Goal: Information Seeking & Learning: Check status

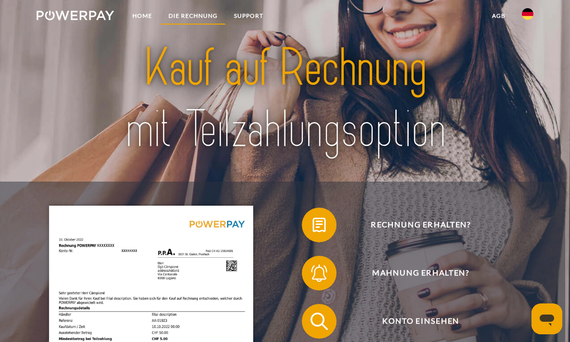
click at [217, 15] on link "DIE RECHNUNG" at bounding box center [192, 15] width 65 height 17
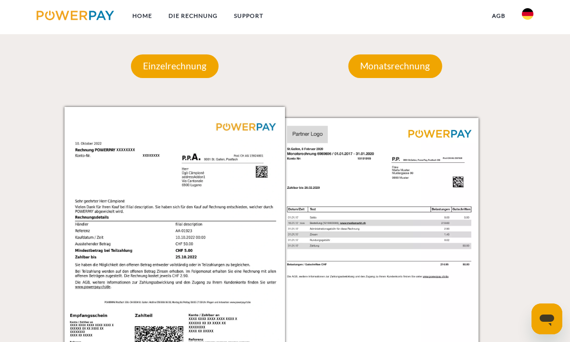
scroll to position [812, 0]
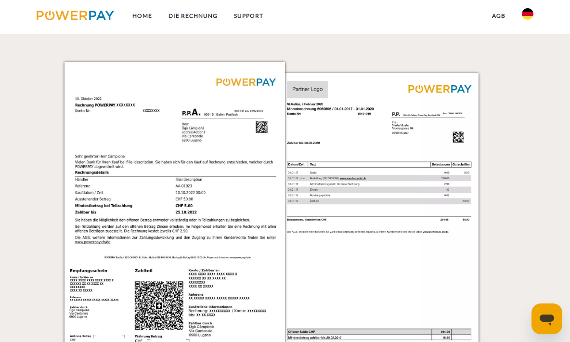
click at [461, 221] on img at bounding box center [390, 217] width 220 height 311
click at [434, 90] on img at bounding box center [390, 217] width 220 height 311
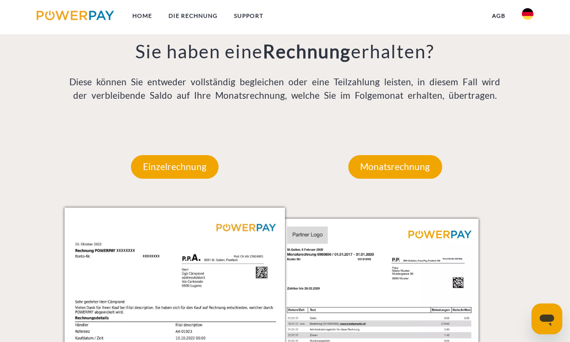
scroll to position [664, 0]
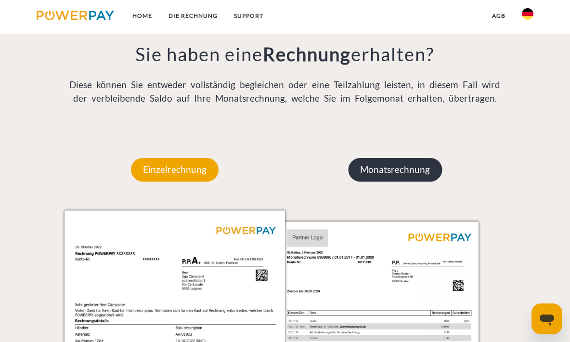
click at [409, 170] on p "Monatsrechnung" at bounding box center [395, 169] width 94 height 23
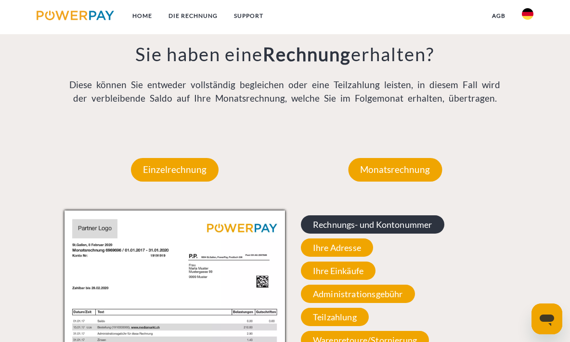
click at [385, 224] on span "Rechnungs- und Kontonummer" at bounding box center [372, 224] width 143 height 18
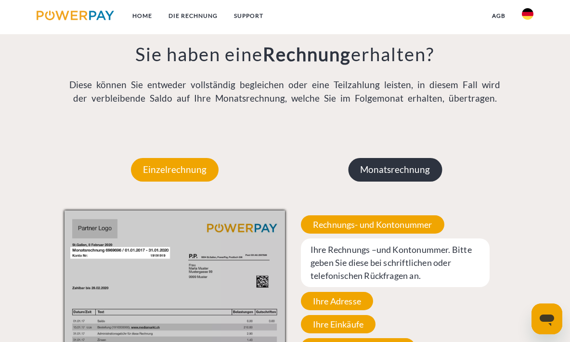
click at [408, 173] on p "Monatsrechnung" at bounding box center [395, 169] width 94 height 23
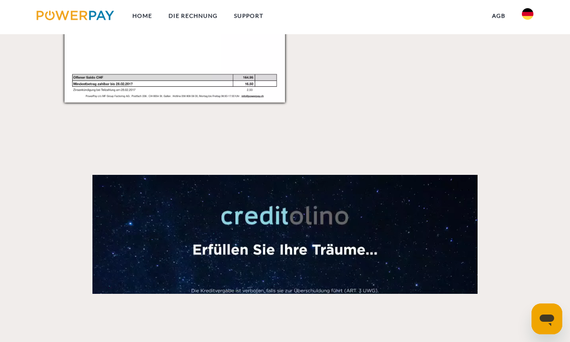
scroll to position [985, 0]
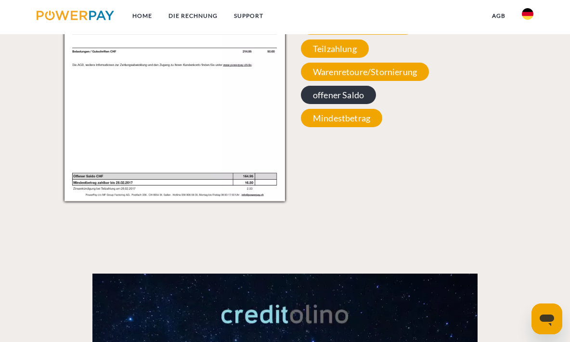
click at [365, 97] on span "offener Saldo" at bounding box center [338, 95] width 75 height 18
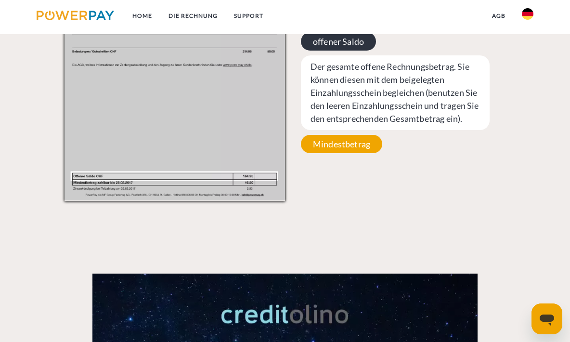
click at [348, 48] on span "offener Saldo" at bounding box center [338, 41] width 75 height 18
click at [351, 44] on span "offener Saldo" at bounding box center [338, 41] width 75 height 18
click at [254, 177] on img at bounding box center [174, 44] width 220 height 311
